Goal: Task Accomplishment & Management: Manage account settings

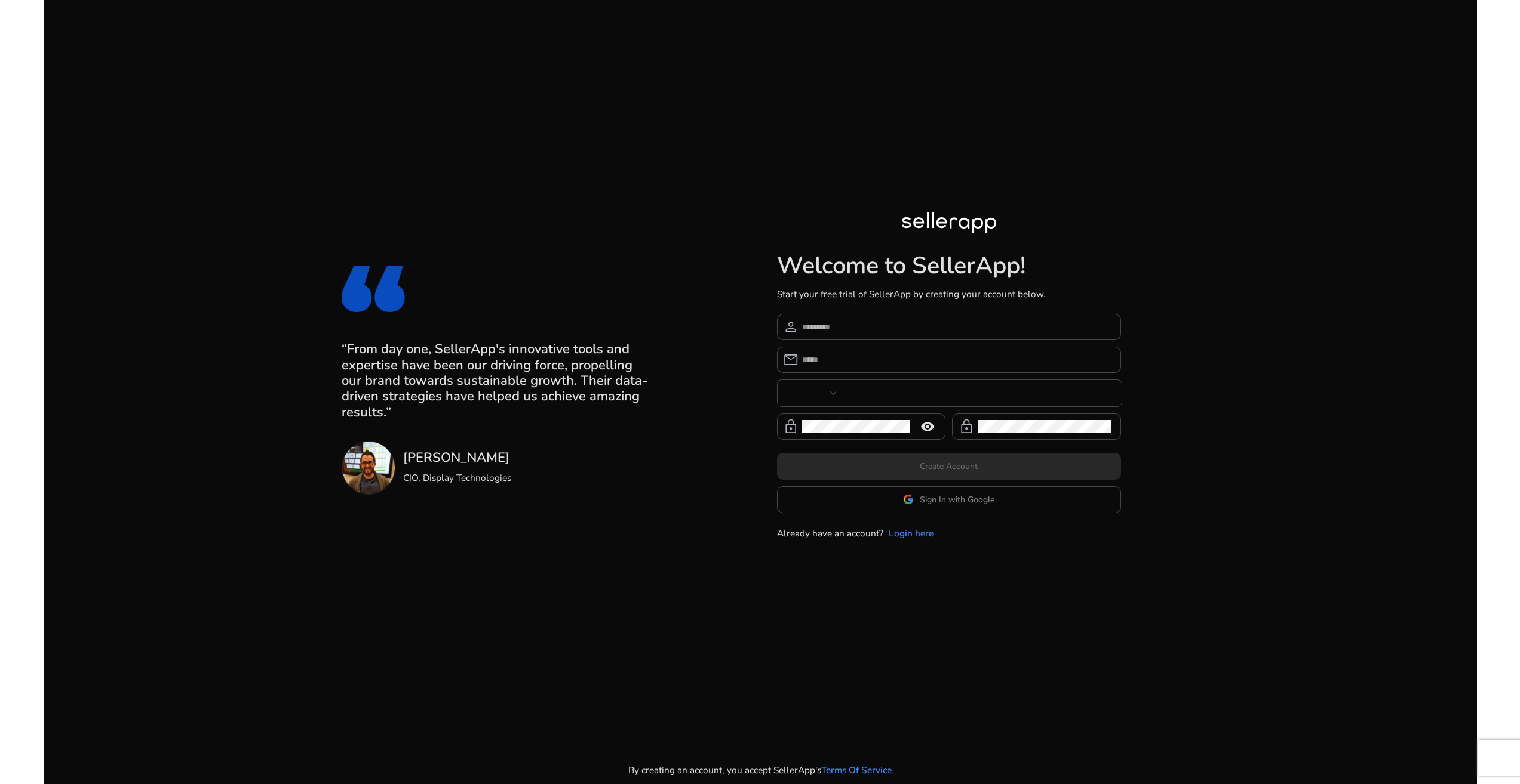
type input "***"
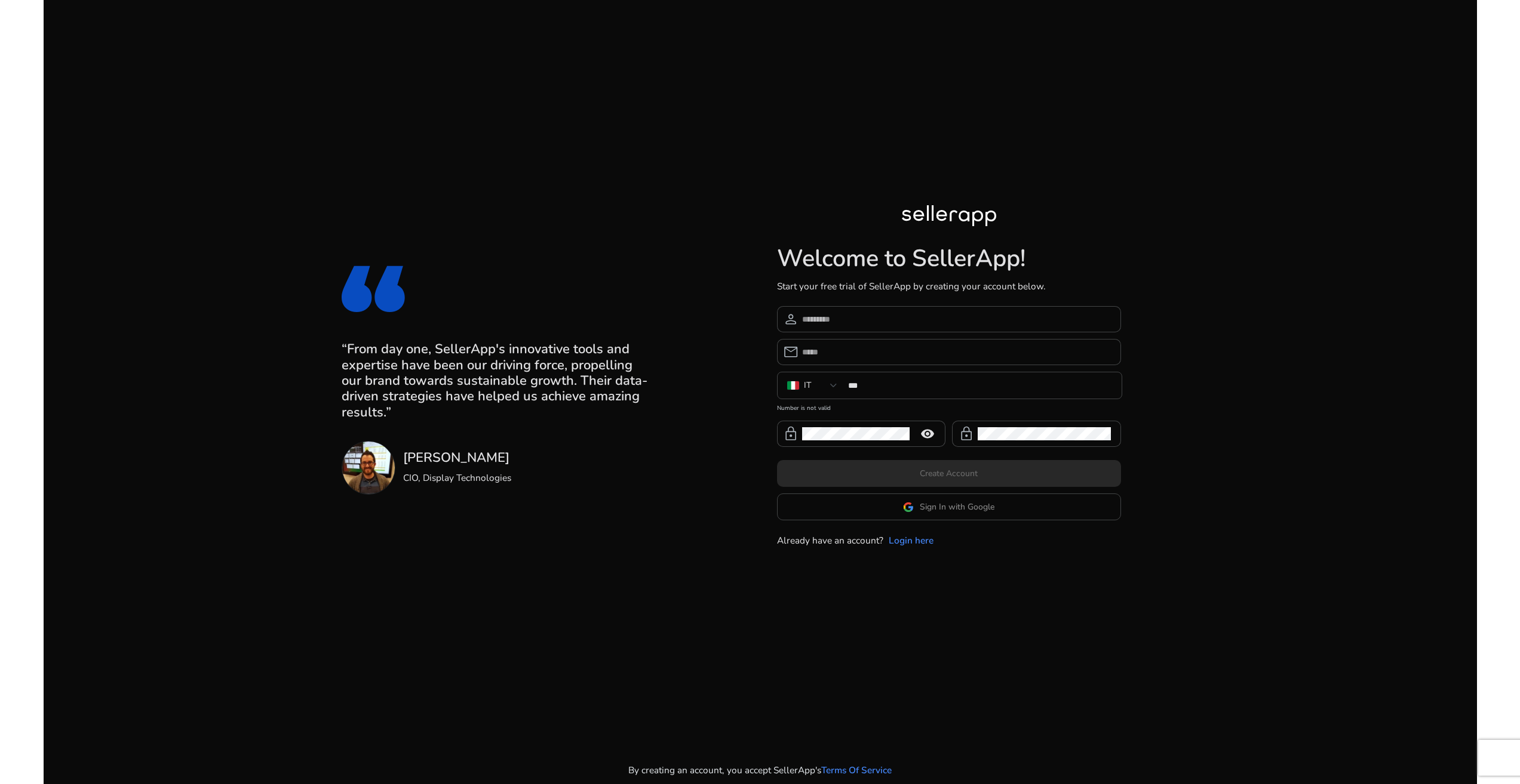
click at [942, 514] on app-google-signin "Sign In with Google" at bounding box center [949, 507] width 344 height 27
click at [945, 516] on span at bounding box center [949, 507] width 343 height 29
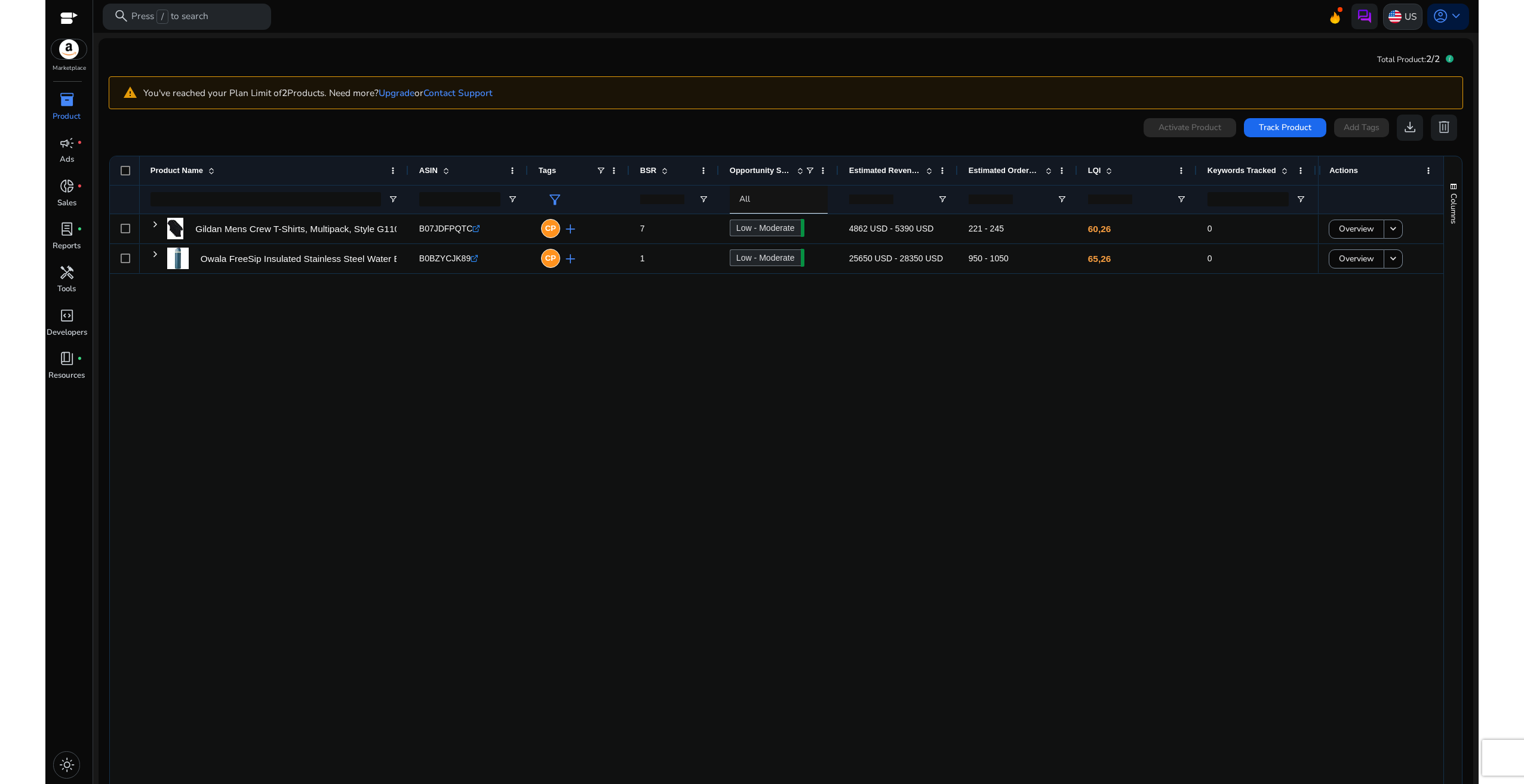
click at [1405, 19] on p "US" at bounding box center [1411, 16] width 12 height 21
click at [1368, 75] on link "Manage Geos & Marketplaces" at bounding box center [1397, 72] width 130 height 24
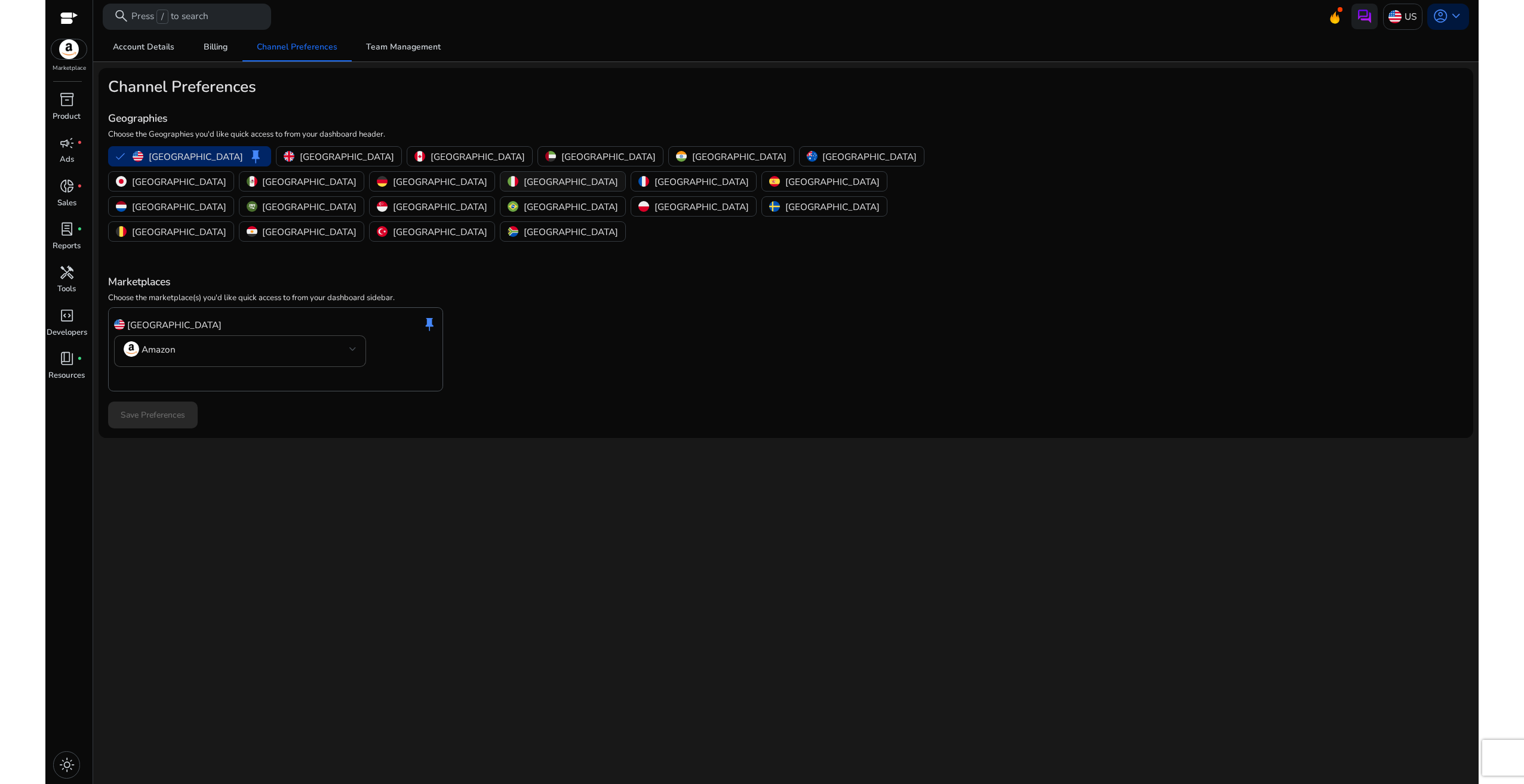
click at [625, 172] on button "[GEOGRAPHIC_DATA]" at bounding box center [563, 181] width 125 height 19
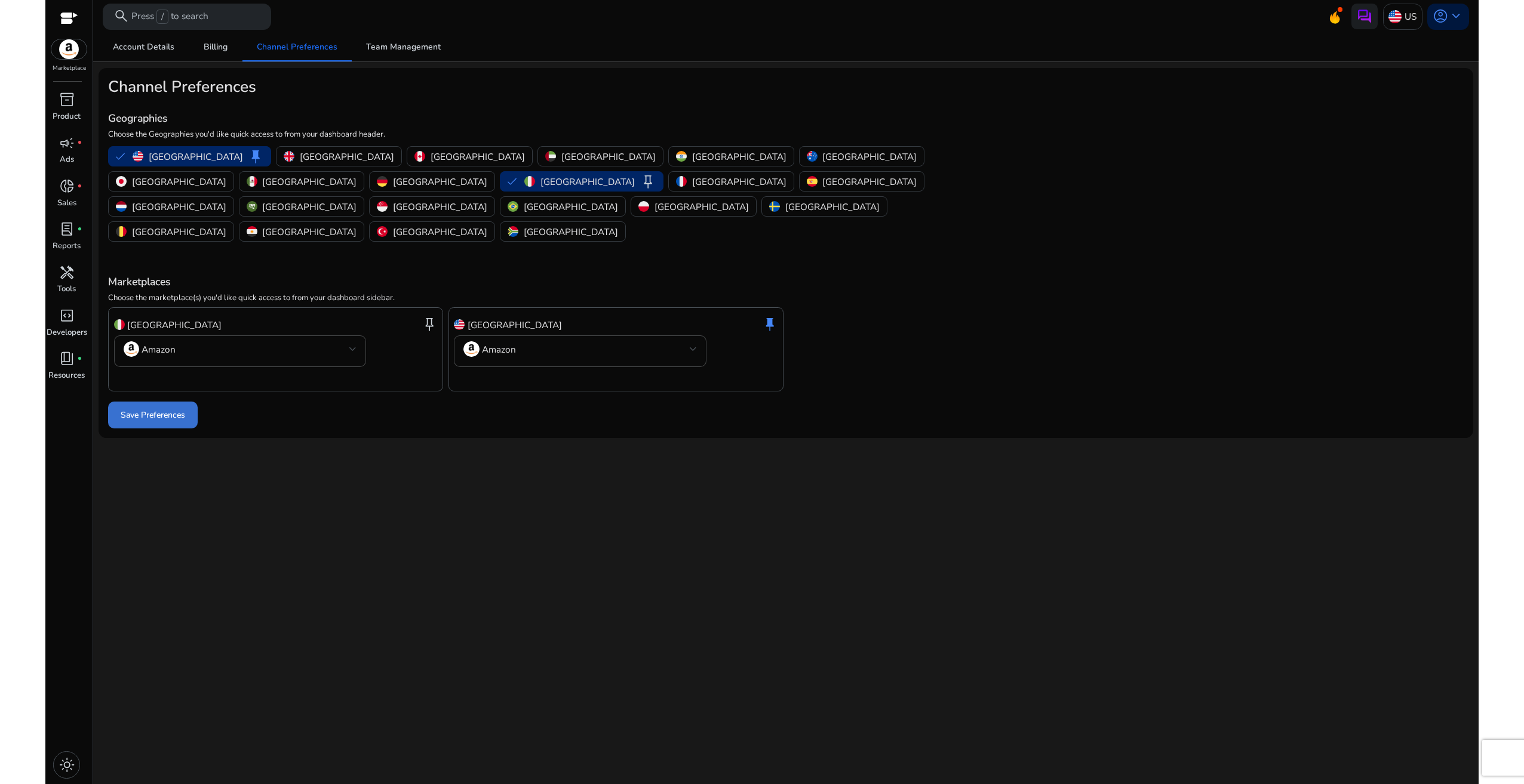
click at [158, 409] on span "Save Preferences" at bounding box center [152, 415] width 65 height 12
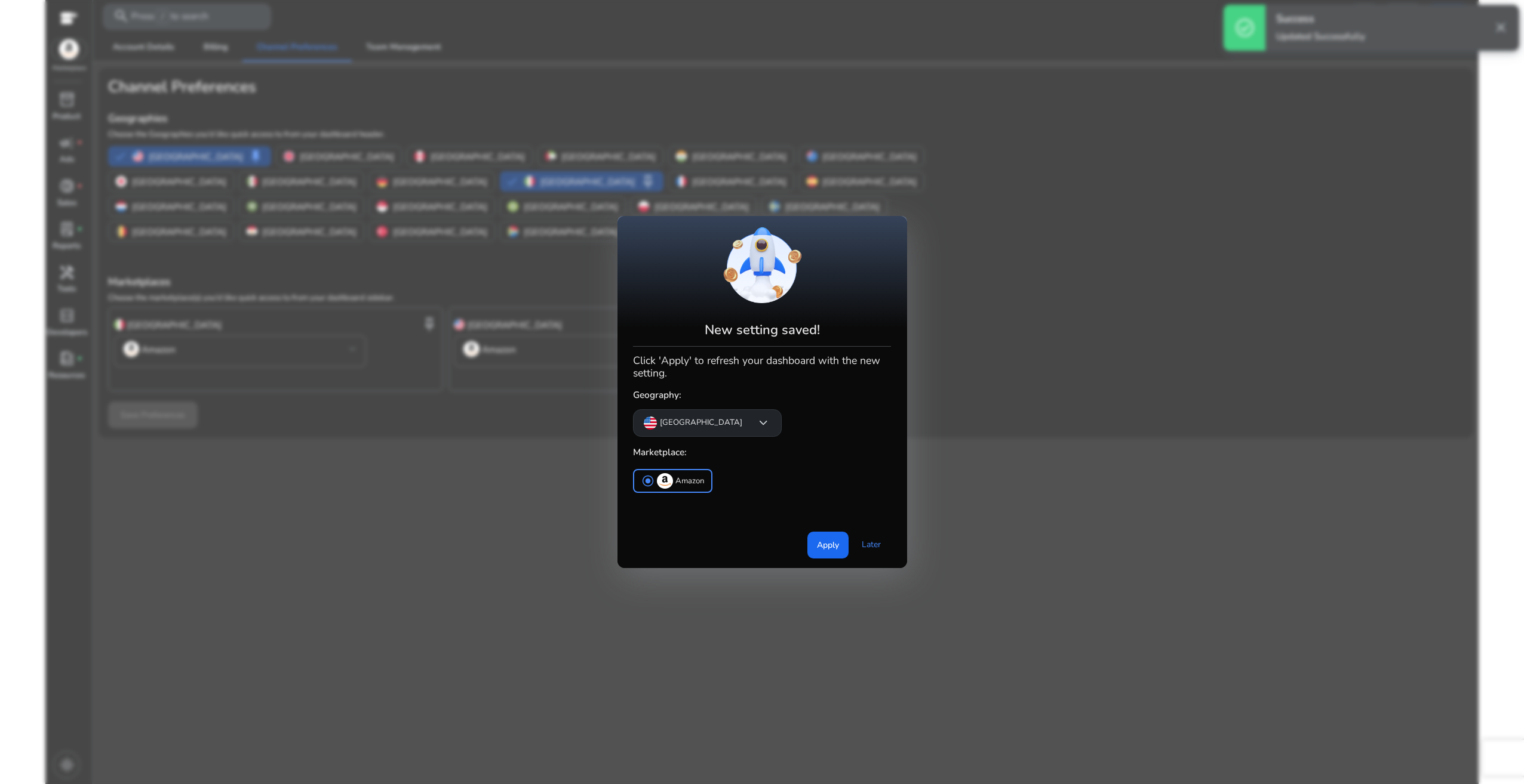
click at [696, 428] on p "[GEOGRAPHIC_DATA]" at bounding box center [701, 423] width 82 height 12
click at [704, 456] on div "[GEOGRAPHIC_DATA]" at bounding box center [729, 453] width 191 height 30
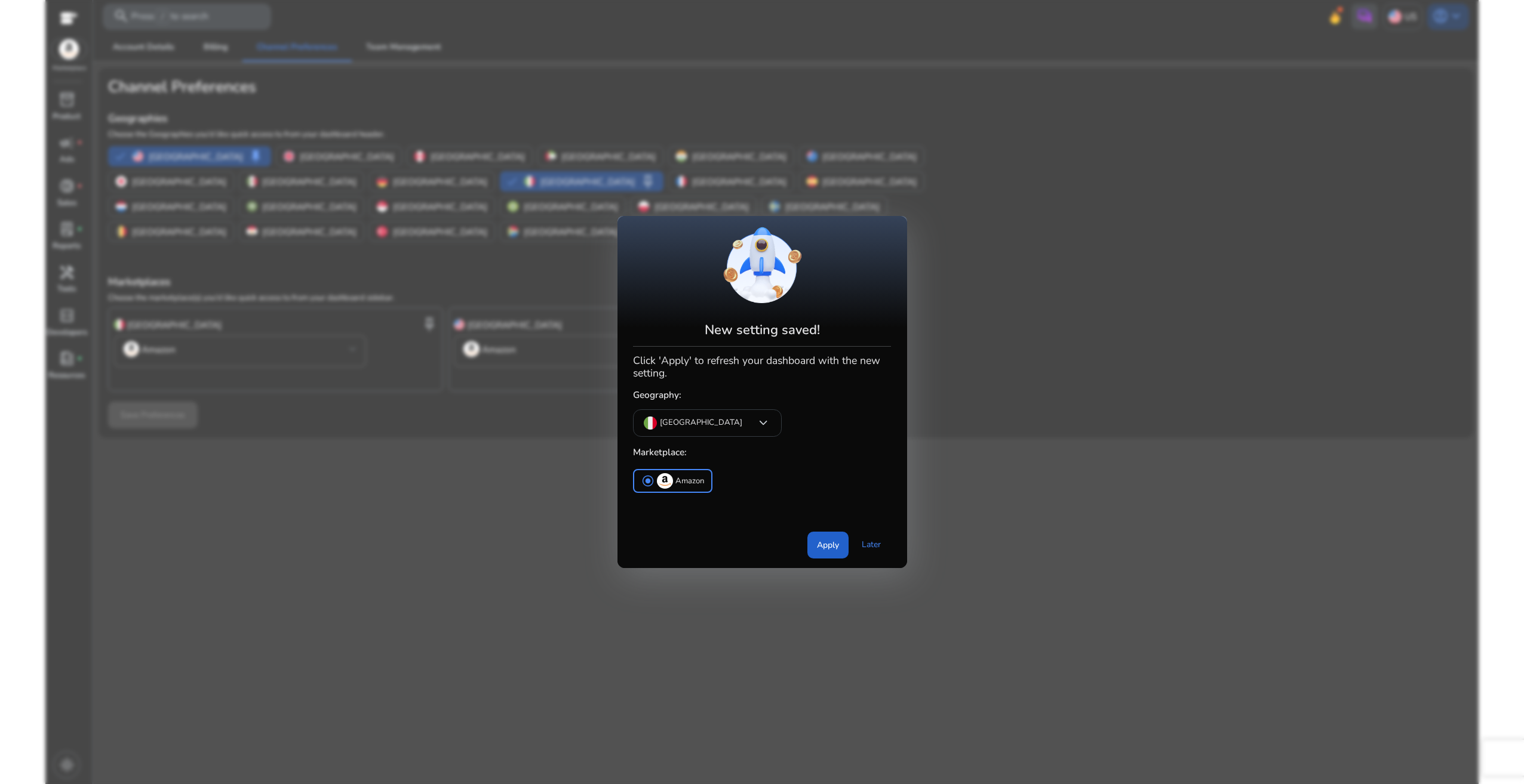
click at [822, 537] on span at bounding box center [827, 545] width 41 height 29
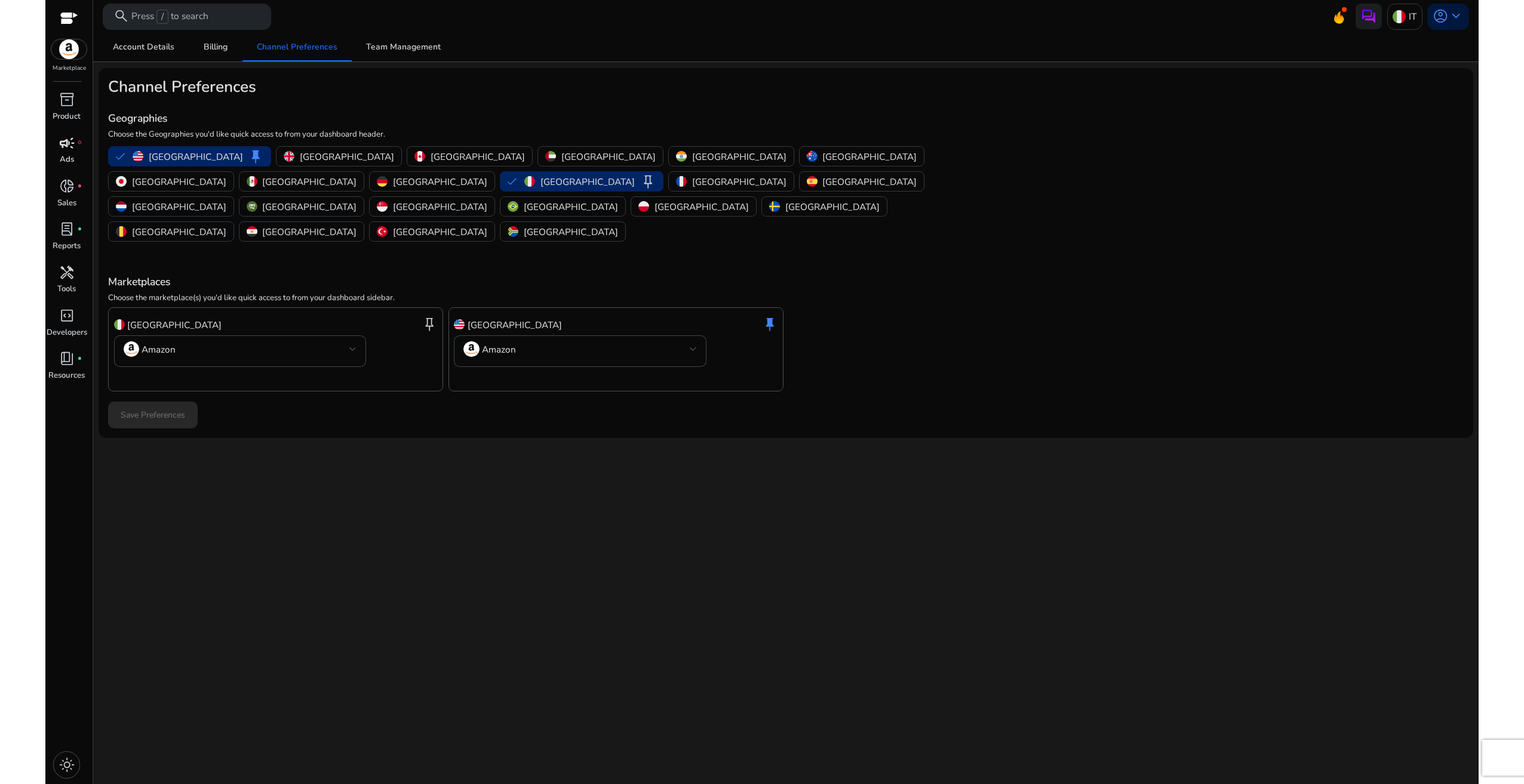
click at [66, 156] on p "Ads" at bounding box center [67, 160] width 14 height 12
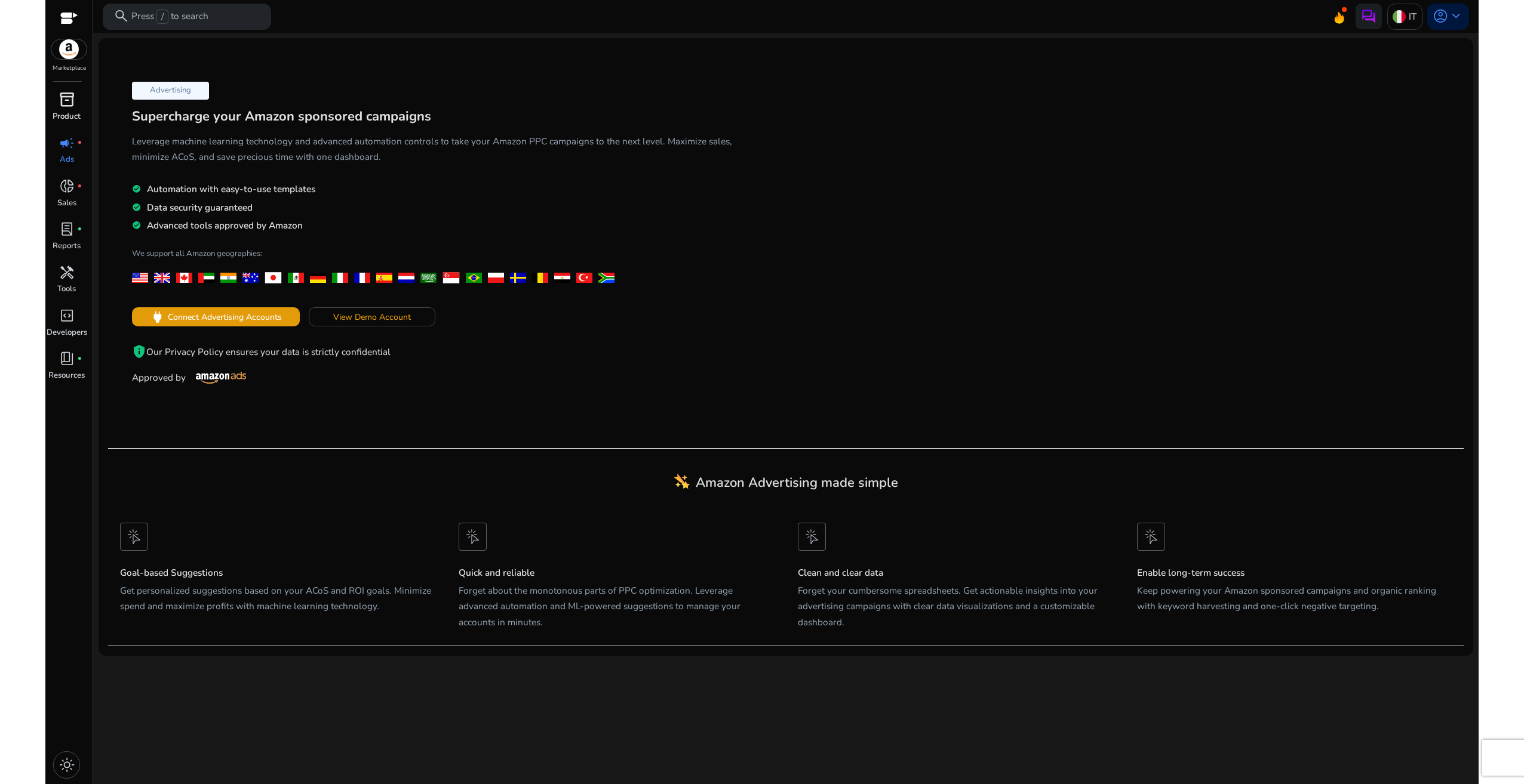
click at [61, 112] on p "Product" at bounding box center [66, 117] width 28 height 12
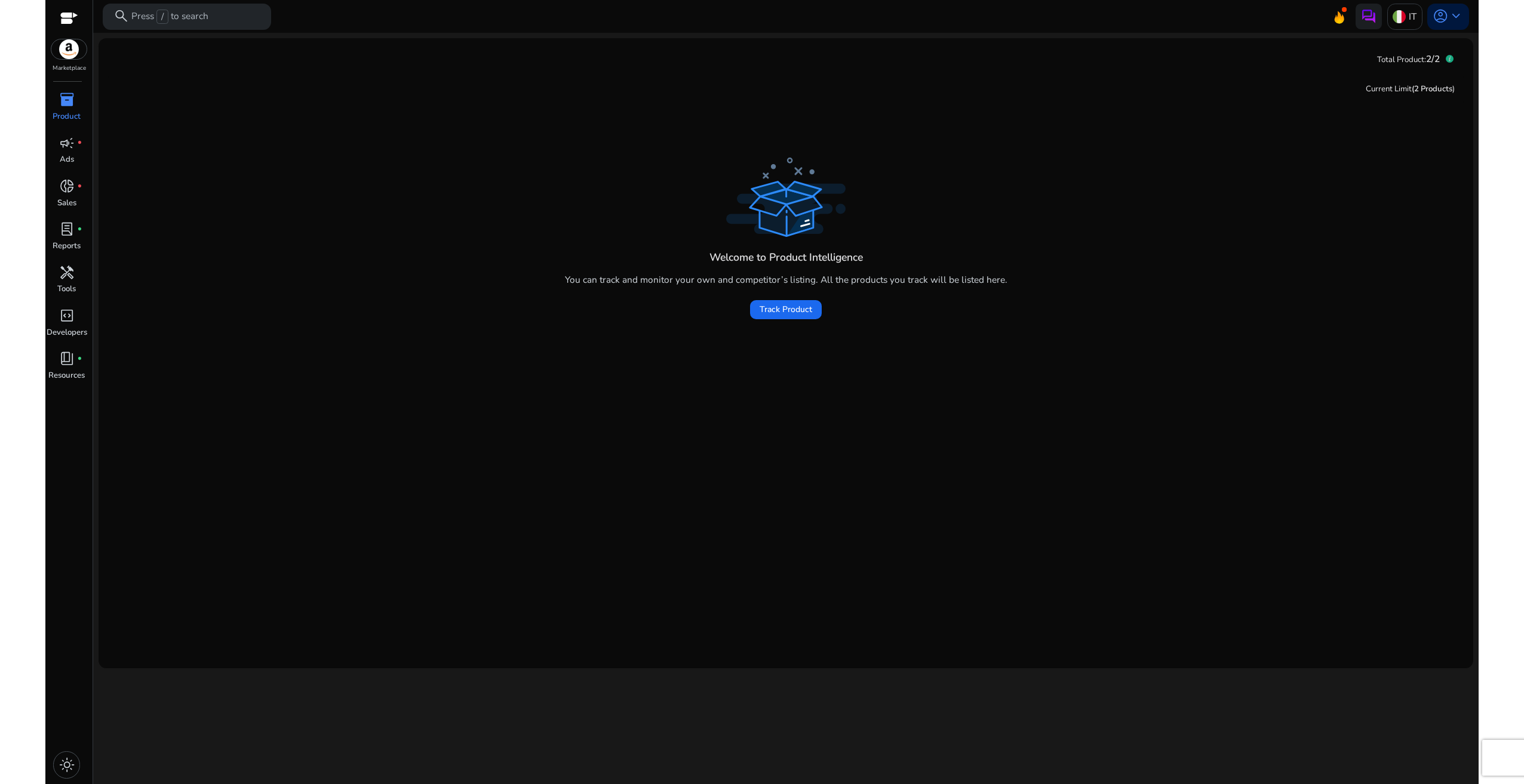
click at [68, 57] on img at bounding box center [69, 49] width 36 height 20
click at [59, 107] on span "inventory_2" at bounding box center [67, 100] width 16 height 16
